Goal: Transaction & Acquisition: Purchase product/service

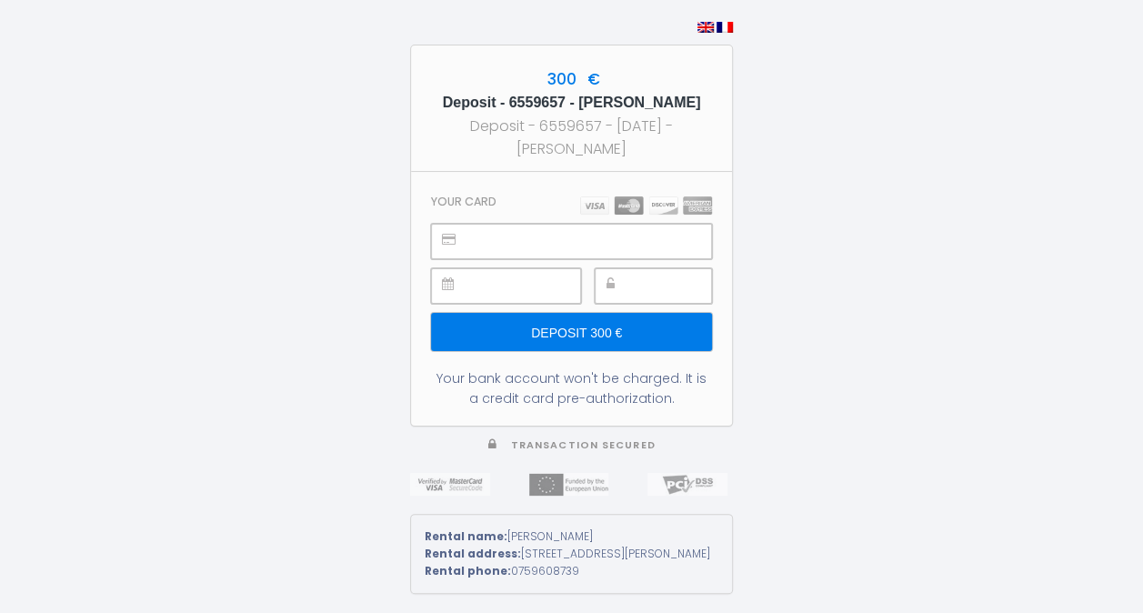
click at [620, 333] on input "Deposit 300 €" at bounding box center [571, 332] width 281 height 38
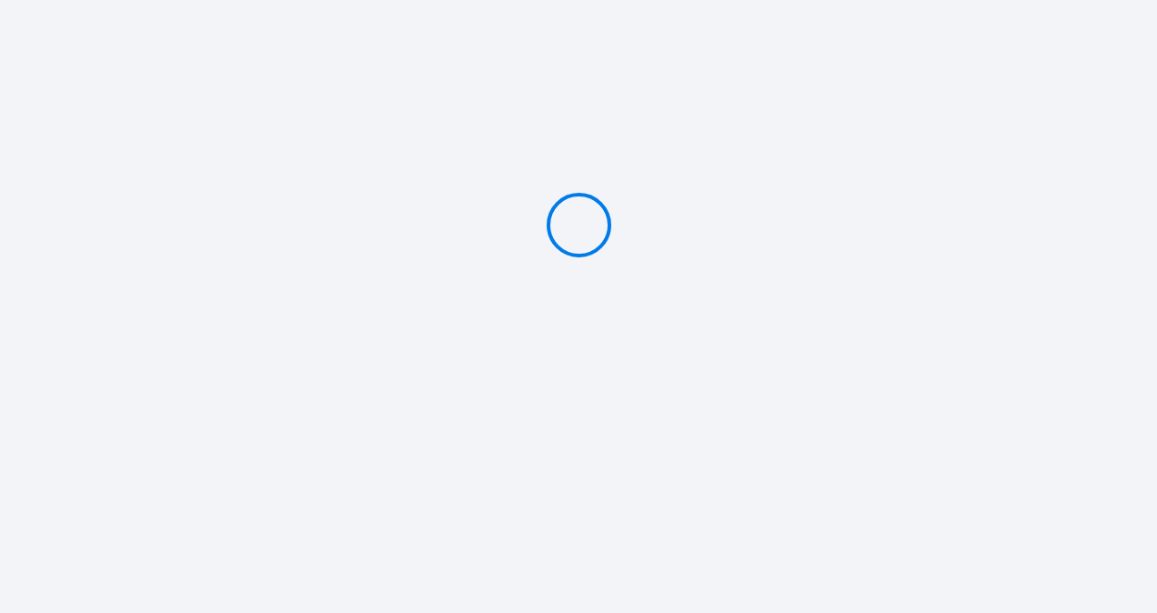
type input "Deposit 300 €"
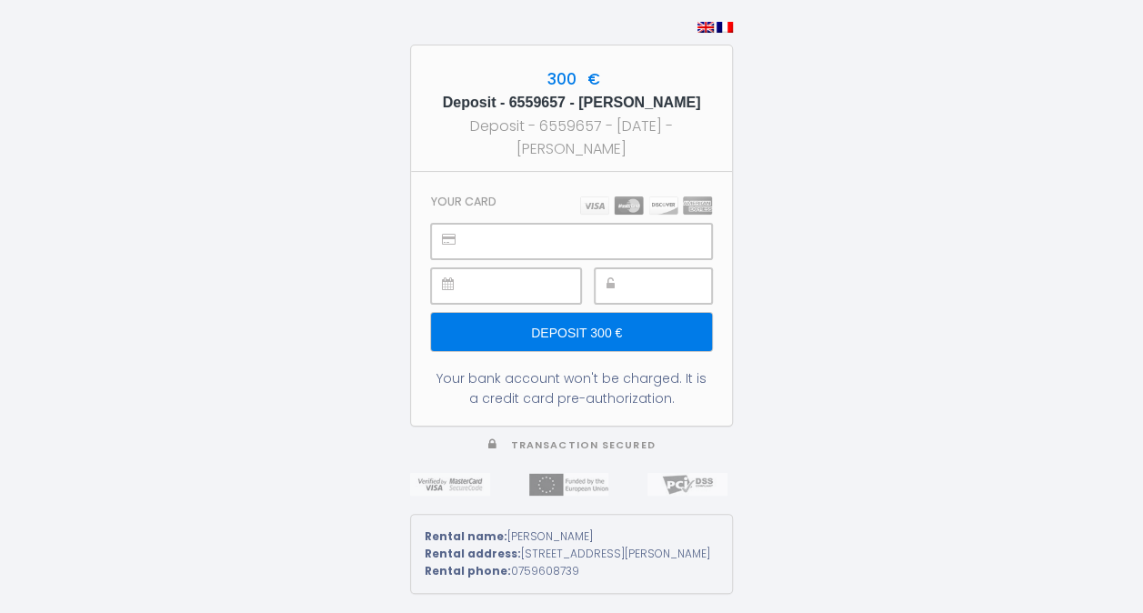
click at [626, 293] on div at bounding box center [653, 285] width 117 height 35
click at [594, 326] on input "Deposit 300 €" at bounding box center [571, 332] width 281 height 38
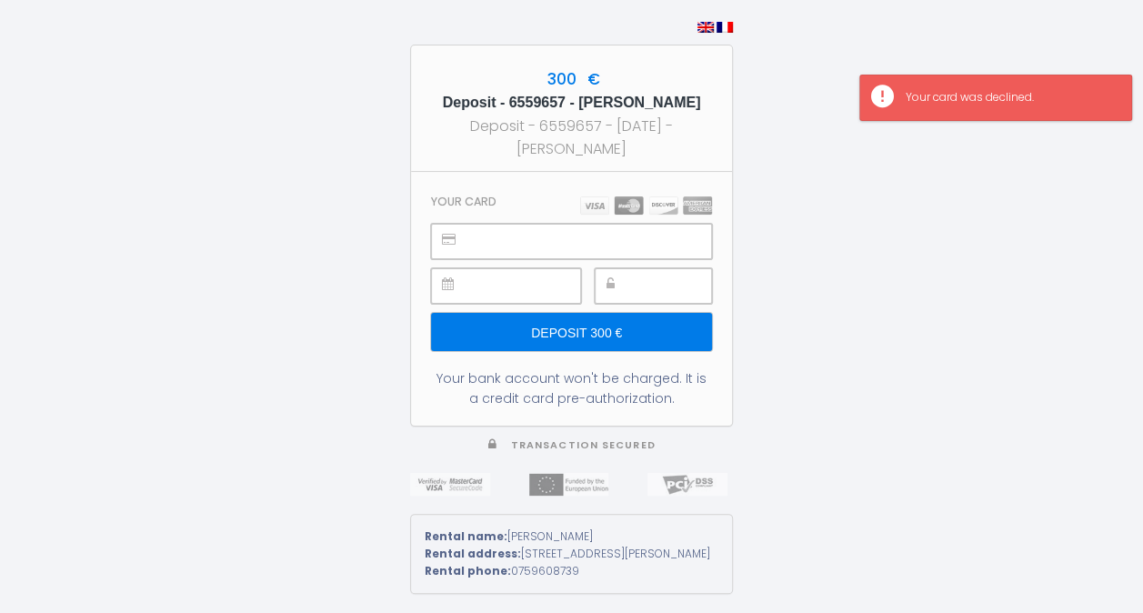
click at [732, 323] on div "300 € Deposit - 6559657 - [PERSON_NAME] Deposit - 6559657 - [DATE] - [PERSON_NA…" at bounding box center [571, 236] width 323 height 382
click at [831, 300] on div "300 € Deposit - 6559657 - [PERSON_NAME] Deposit - 6559657 - [DATE] - [PERSON_NA…" at bounding box center [571, 306] width 1143 height 613
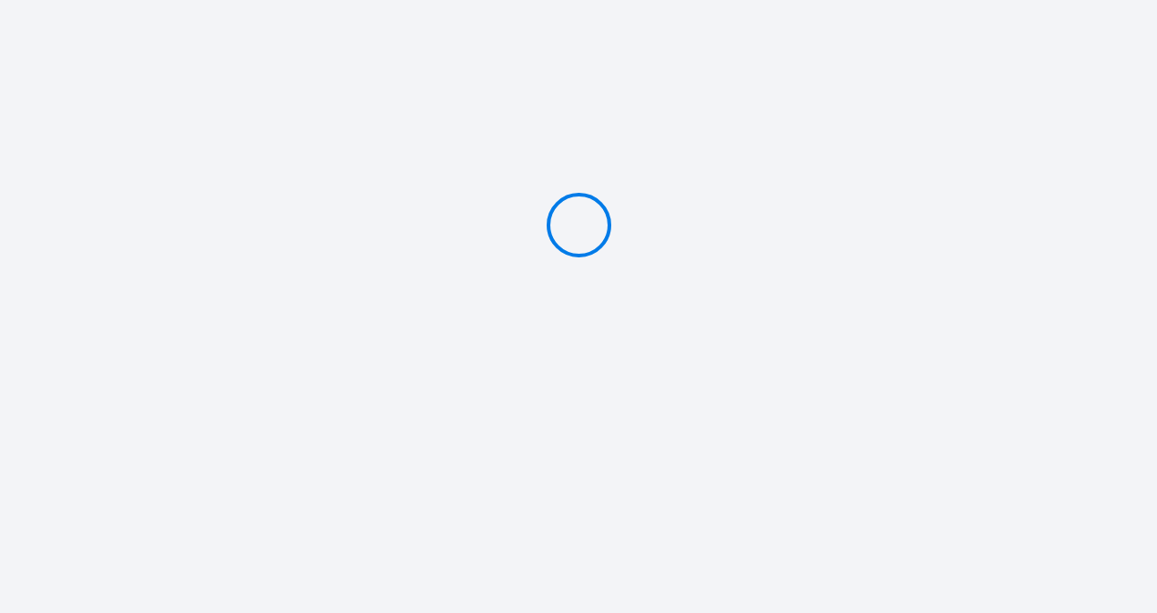
type input "Deposit 300 €"
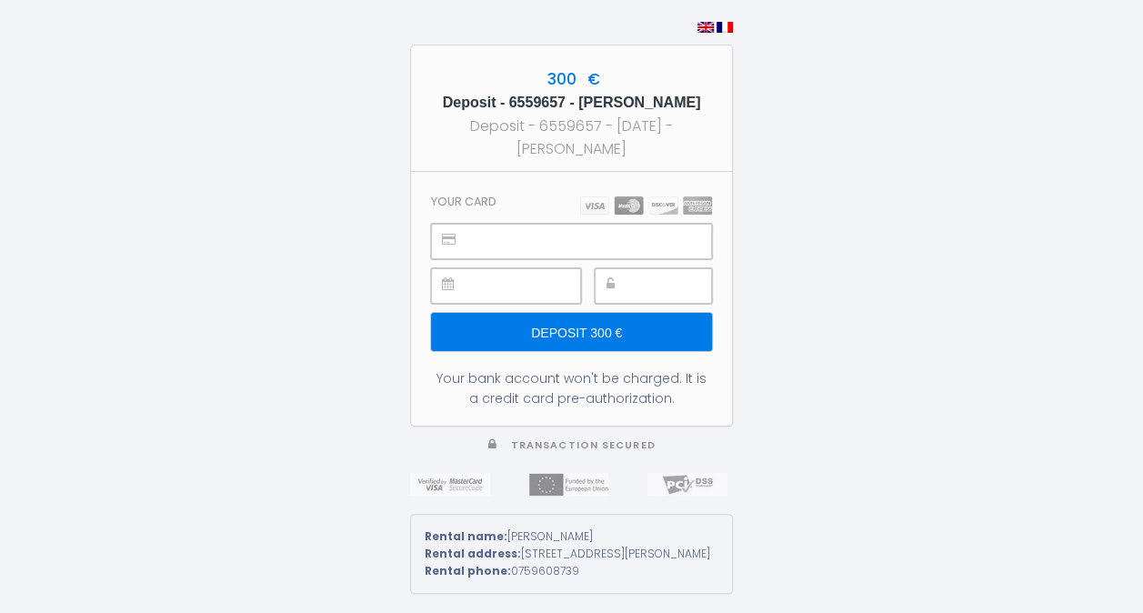
click at [634, 281] on div at bounding box center [653, 285] width 117 height 35
click at [638, 328] on input "Deposit 300 €" at bounding box center [571, 332] width 281 height 38
click at [615, 330] on input "Deposit 300 €" at bounding box center [571, 332] width 281 height 38
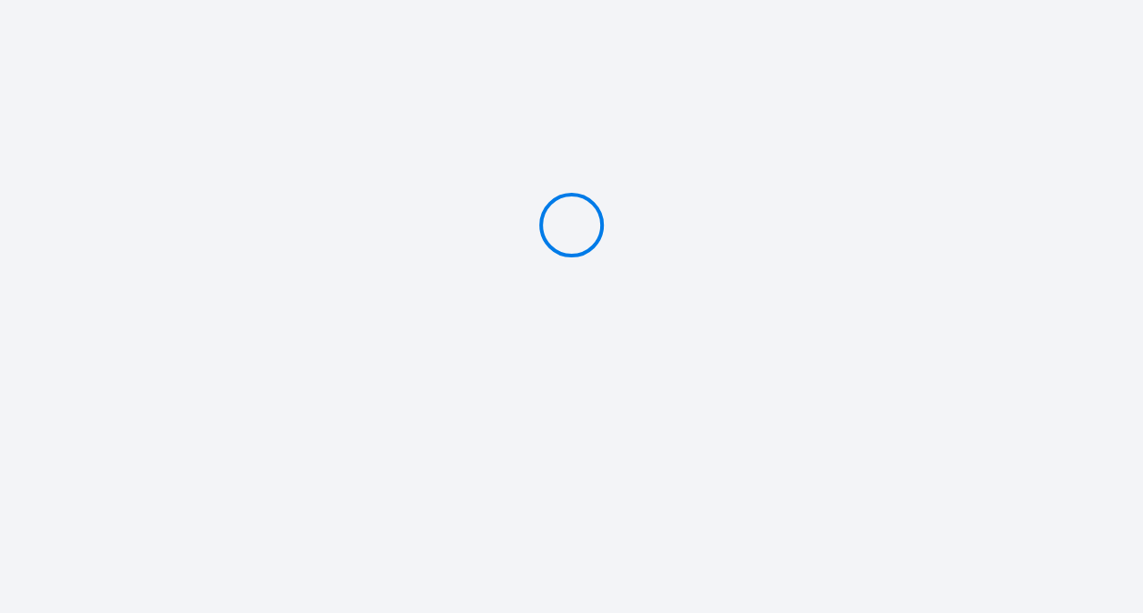
type input "Deposit 300 €"
